Goal: Find specific page/section: Find specific page/section

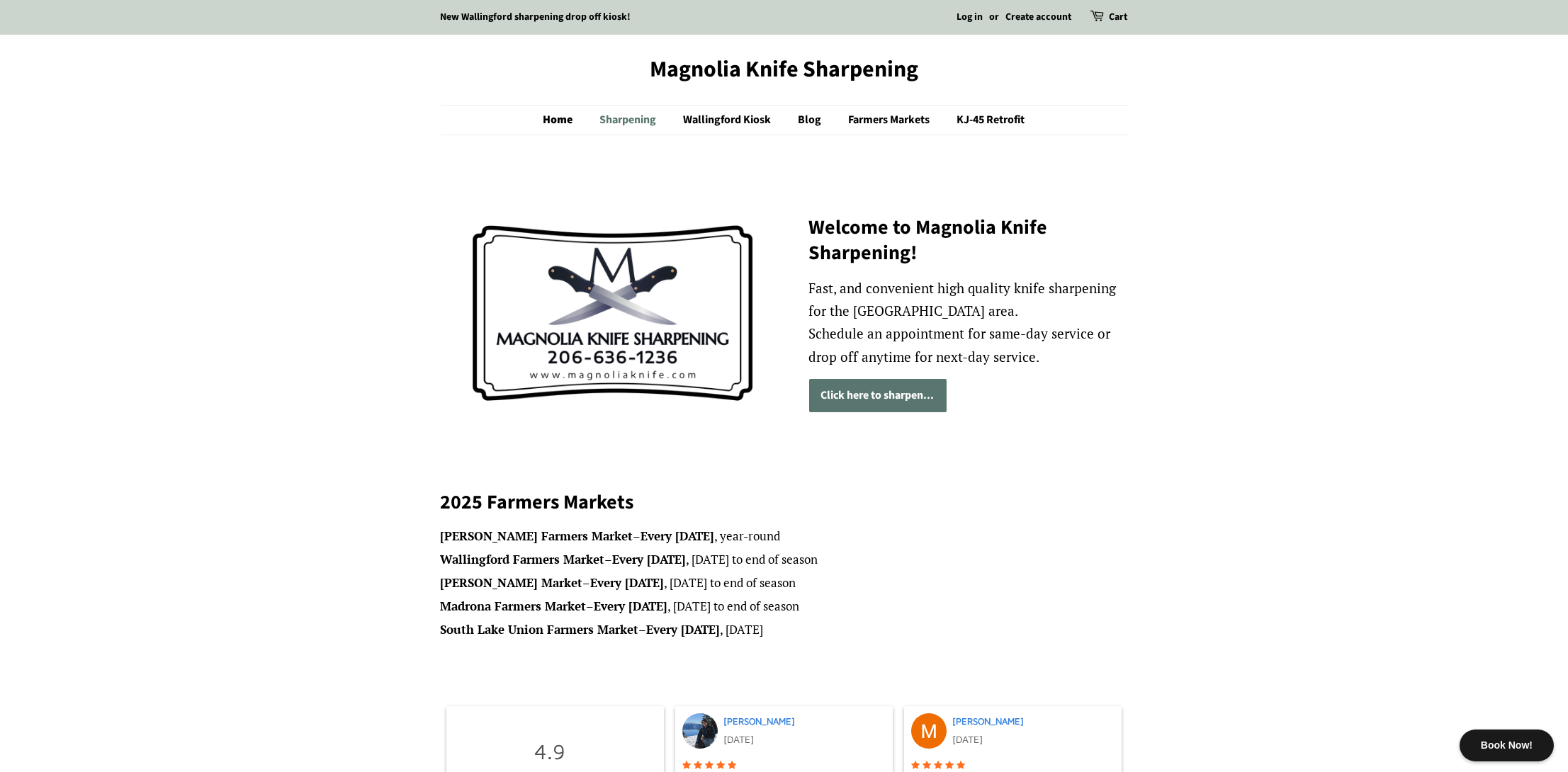
click at [636, 120] on link "Sharpening" at bounding box center [630, 120] width 82 height 29
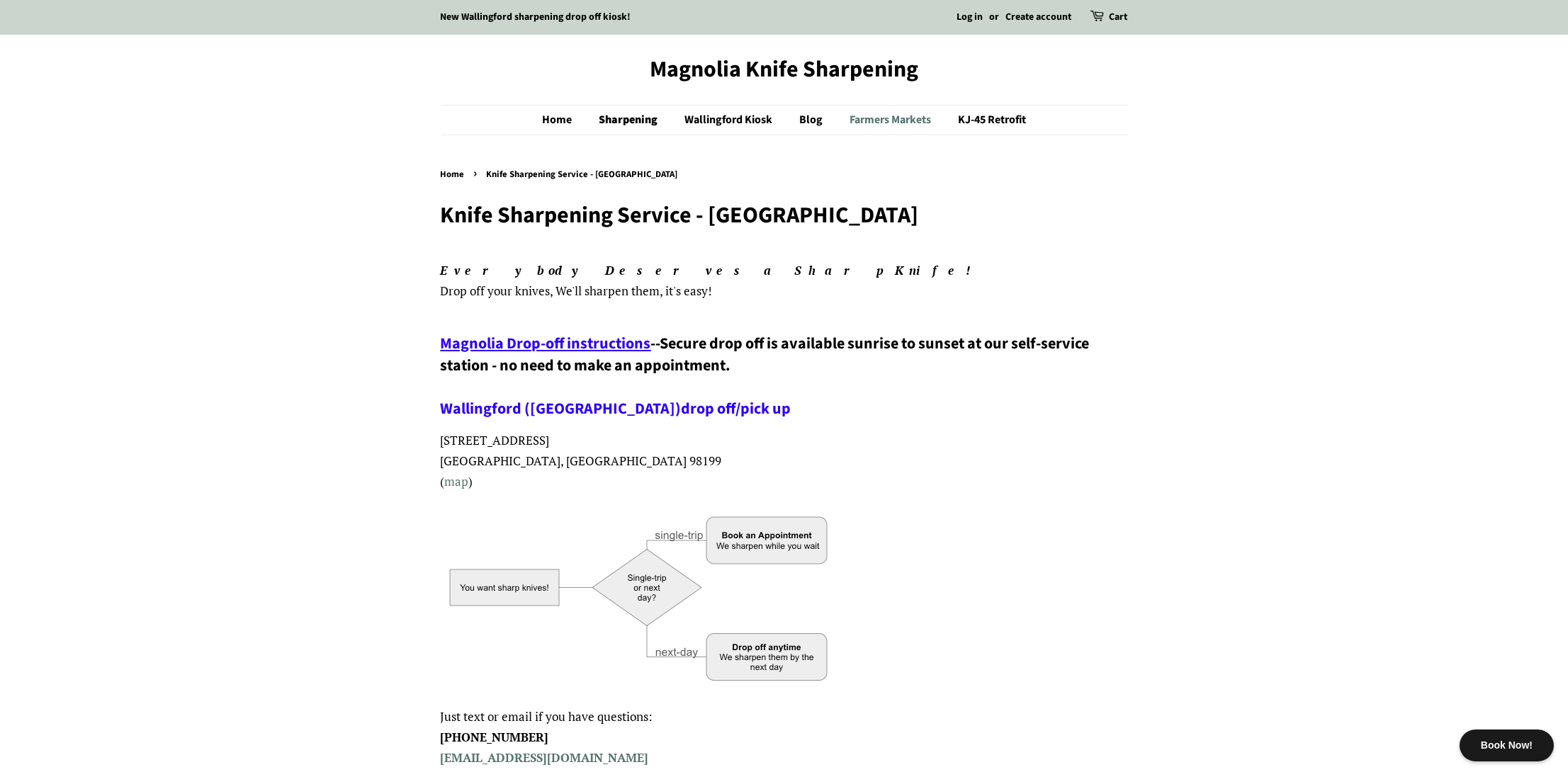
click at [908, 114] on link "Farmers Markets" at bounding box center [891, 120] width 106 height 29
